Goal: Find specific page/section: Find specific page/section

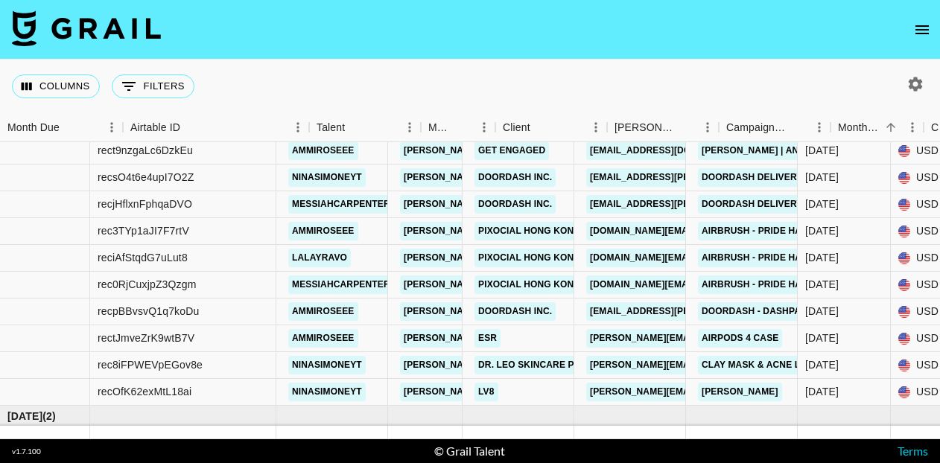
scroll to position [53, 0]
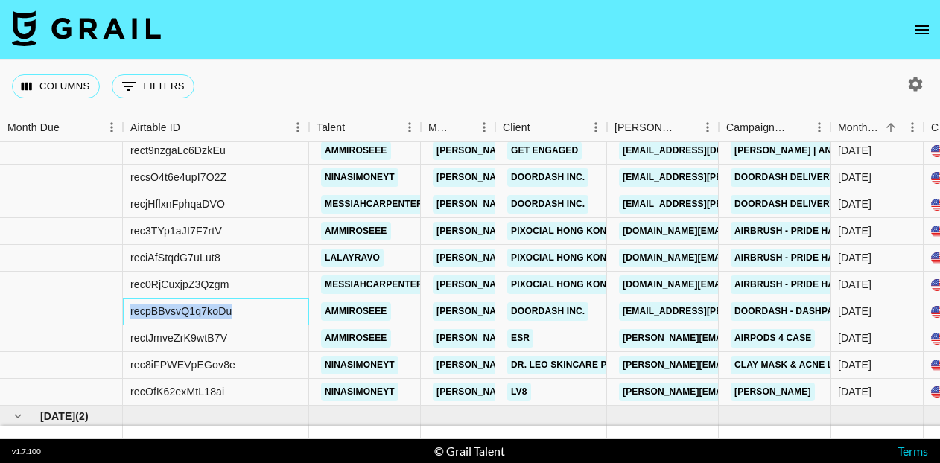
drag, startPoint x: 240, startPoint y: 309, endPoint x: 126, endPoint y: 309, distance: 113.9
click at [126, 309] on div "recpBBvsvQ1q7koDu" at bounding box center [216, 312] width 186 height 27
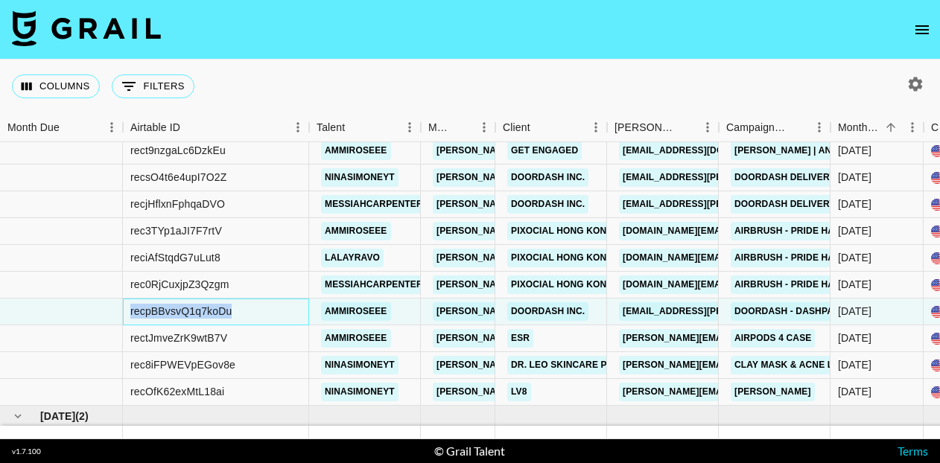
copy div "recpBBvsvQ1q7koDu"
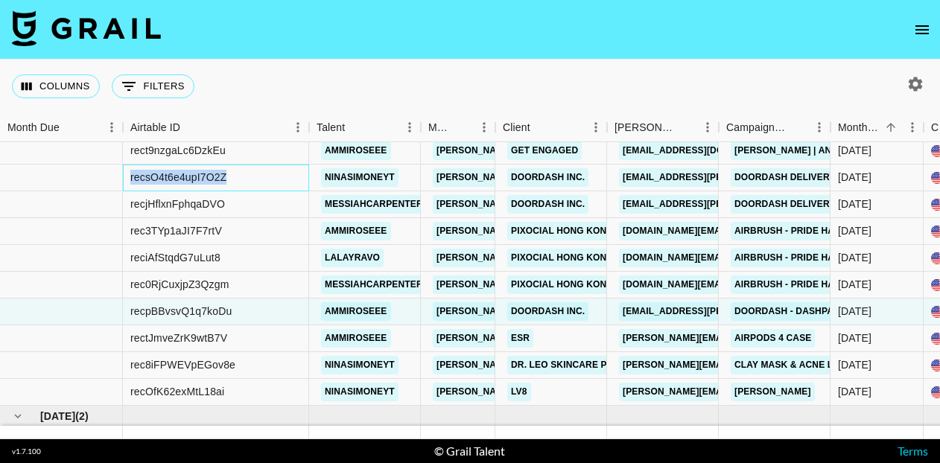
drag, startPoint x: 235, startPoint y: 176, endPoint x: 127, endPoint y: 177, distance: 108.7
click at [127, 177] on div "recsO4t6e4upI7O2Z" at bounding box center [216, 178] width 186 height 27
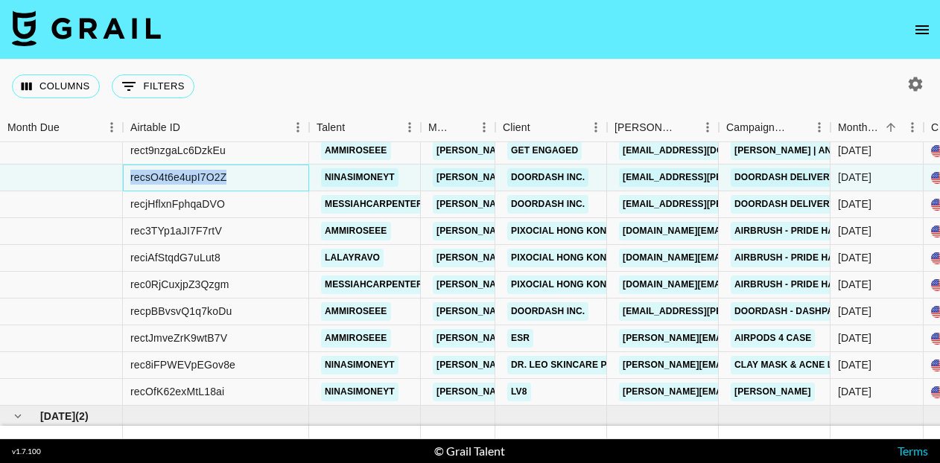
copy div "recsO4t6e4upI7O2Z"
drag, startPoint x: 225, startPoint y: 203, endPoint x: 118, endPoint y: 194, distance: 107.6
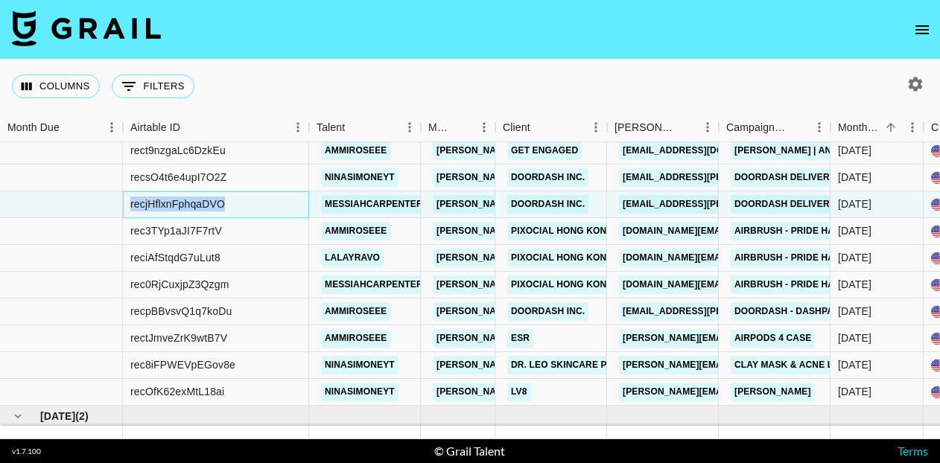
copy div "recjHflxnFphqaDVO"
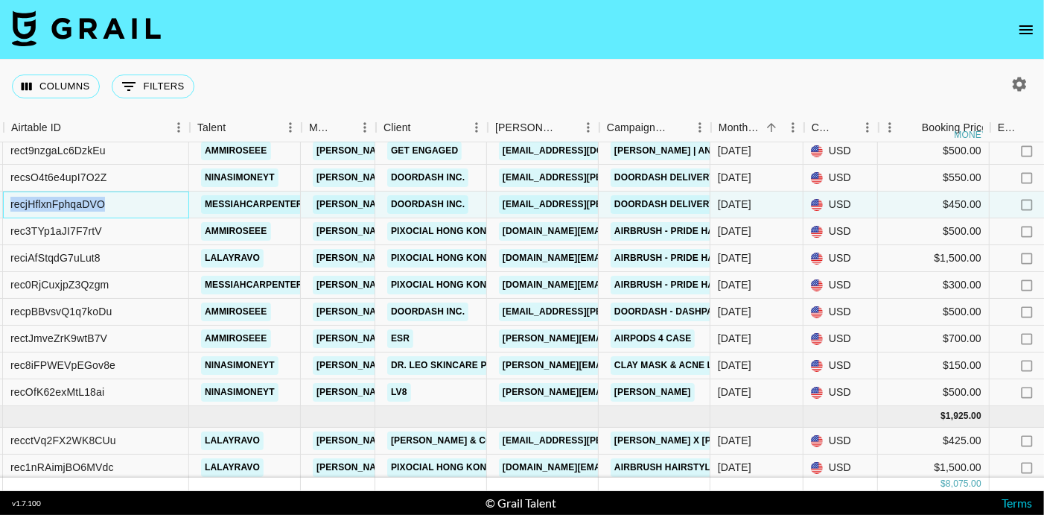
scroll to position [54, 119]
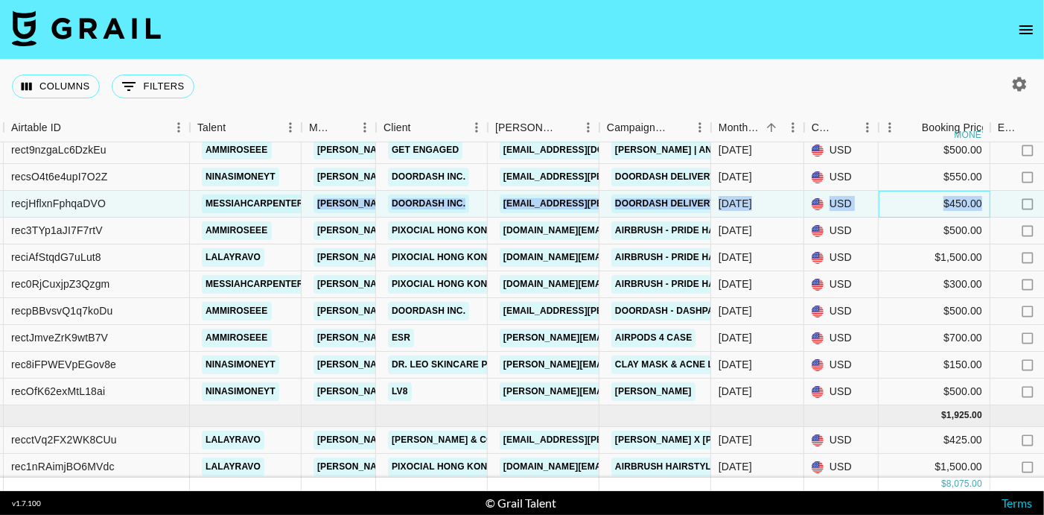
drag, startPoint x: 986, startPoint y: 204, endPoint x: 152, endPoint y: 193, distance: 834.0
click at [264, 75] on div "Columns 0 Filters + Booking" at bounding box center [522, 87] width 1044 height 54
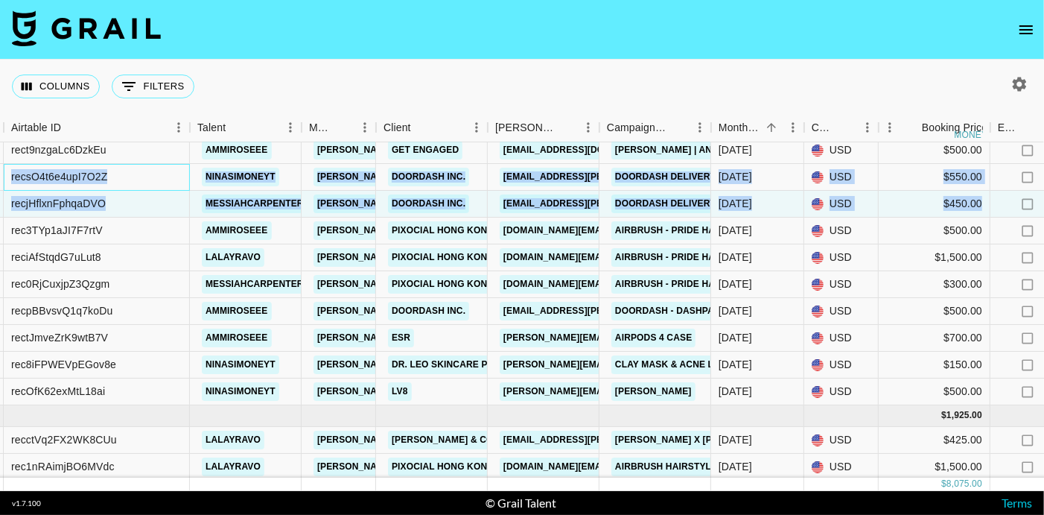
drag, startPoint x: 8, startPoint y: 173, endPoint x: 984, endPoint y: 203, distance: 976.6
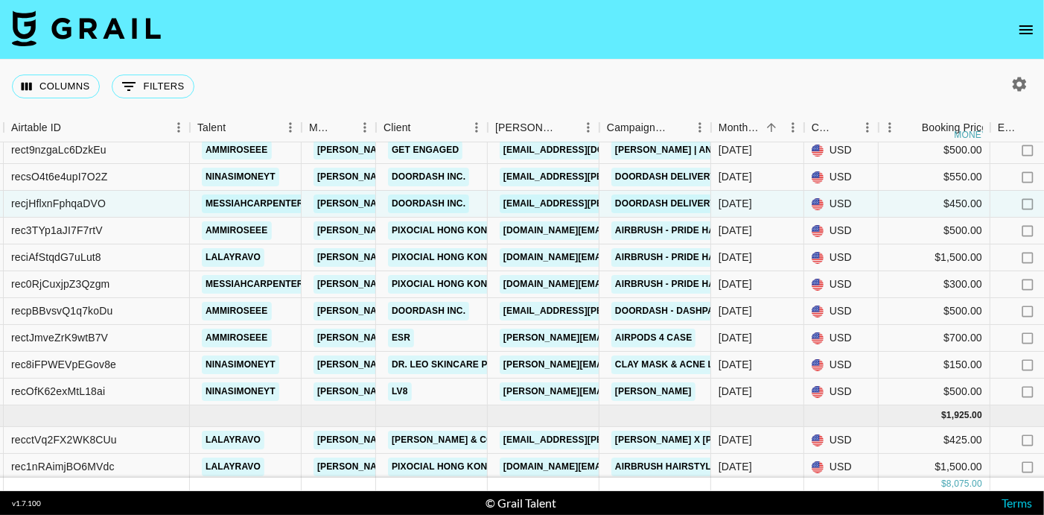
click at [842, 83] on div "Columns 0 Filters + Booking" at bounding box center [522, 87] width 1044 height 54
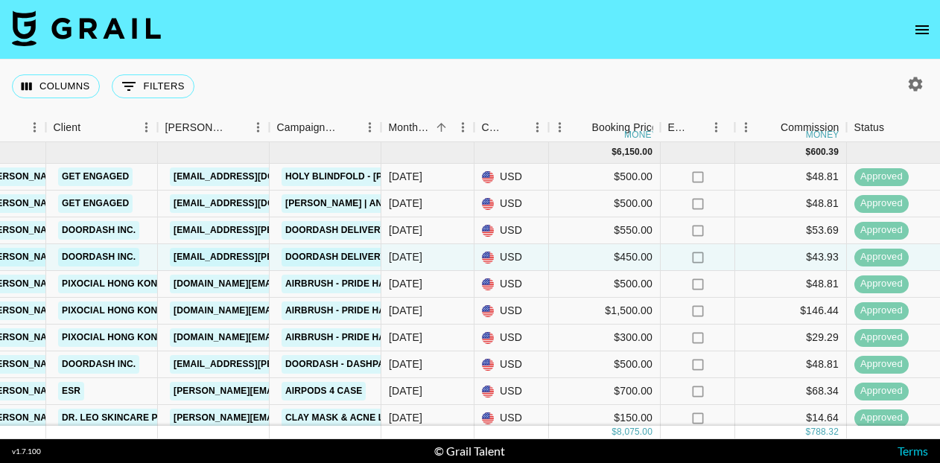
scroll to position [0, 449]
